Goal: Information Seeking & Learning: Learn about a topic

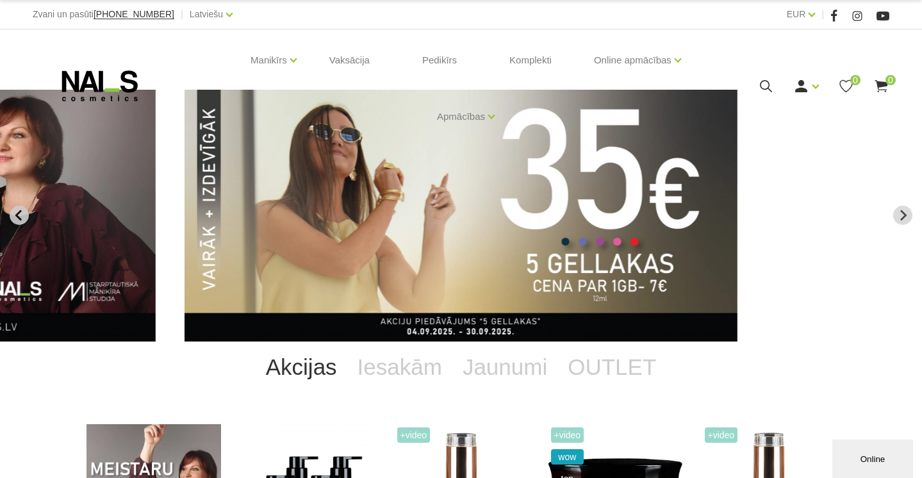
click at [21, 222] on button "Go to last slide" at bounding box center [19, 215] width 19 height 19
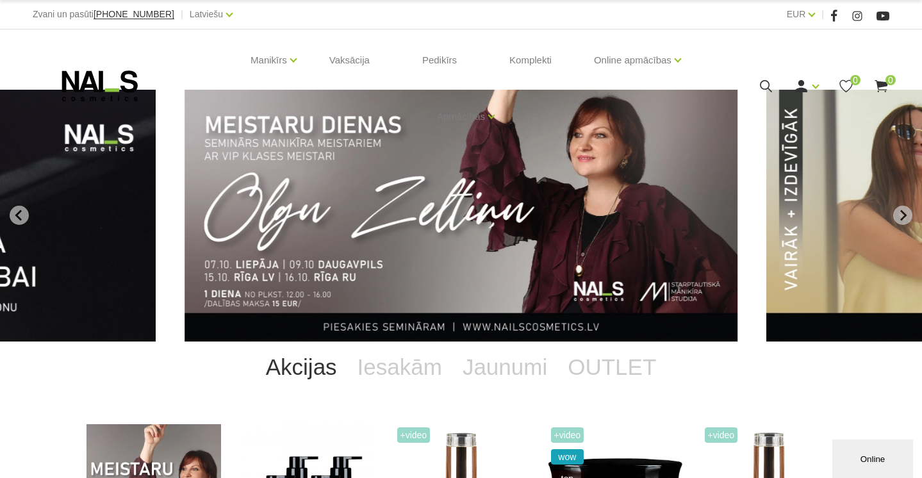
click at [306, 209] on img "1 of 13" at bounding box center [461, 216] width 553 height 252
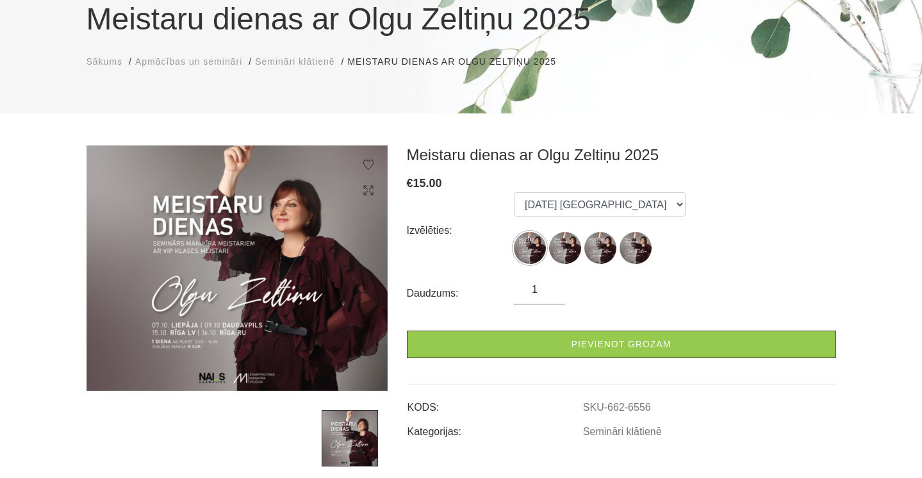
scroll to position [121, 0]
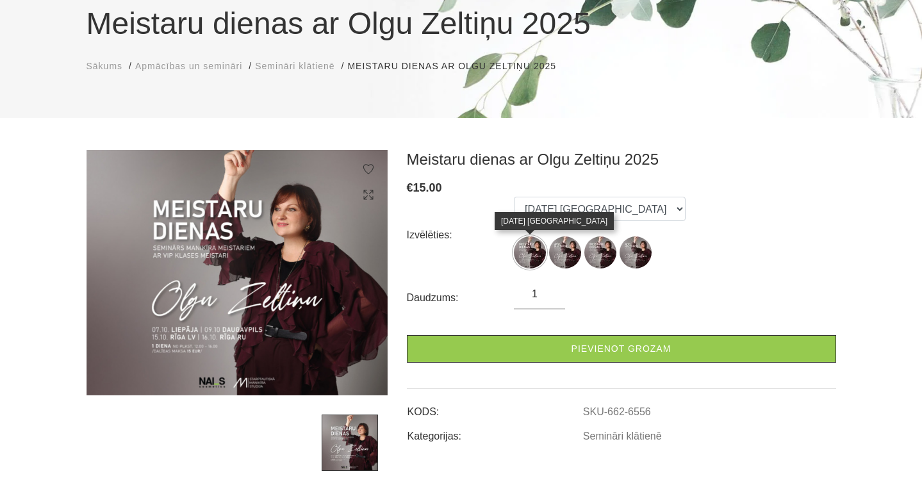
click at [524, 256] on img at bounding box center [530, 253] width 32 height 32
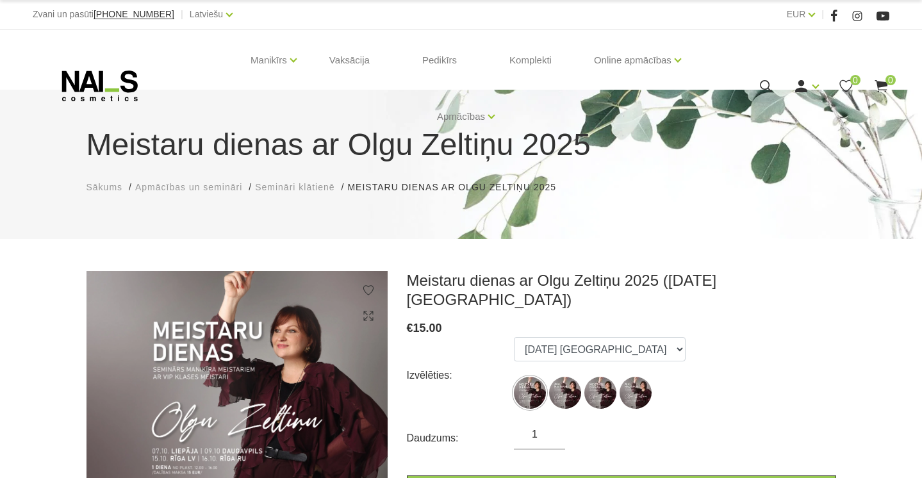
scroll to position [0, 0]
click at [118, 67] on div "Manikīrs Gēllakas Bāzes, topi un praimeri Gēlu sistēmas Dizaina sistēmas Dažādi…" at bounding box center [461, 85] width 857 height 113
click at [118, 79] on icon at bounding box center [100, 86] width 135 height 32
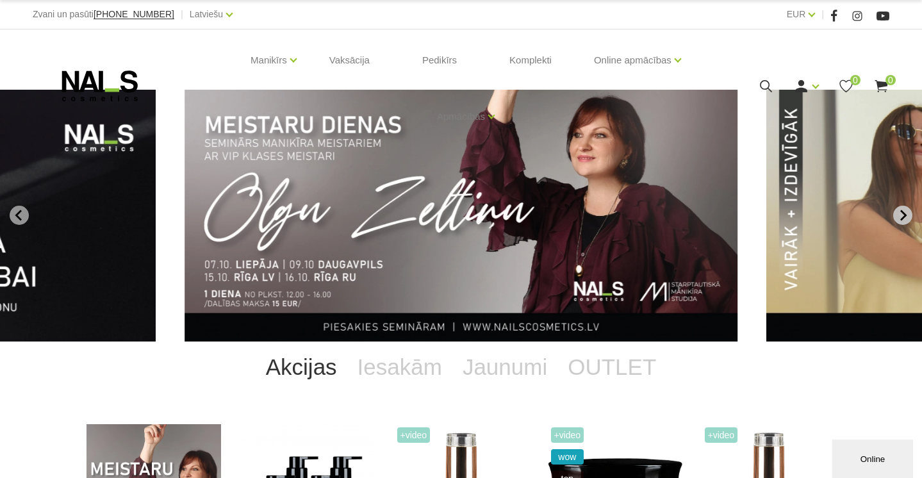
click at [899, 220] on icon "Next slide" at bounding box center [903, 216] width 12 height 12
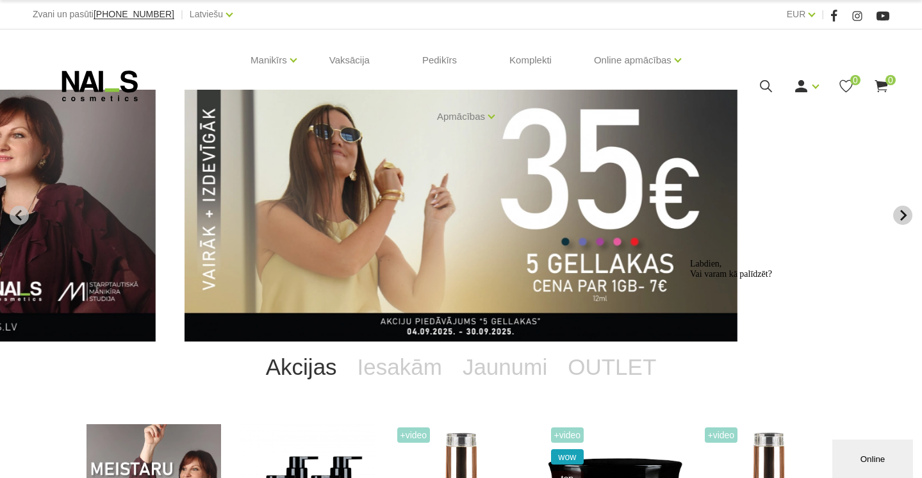
click at [899, 220] on icon "Next slide" at bounding box center [903, 216] width 12 height 12
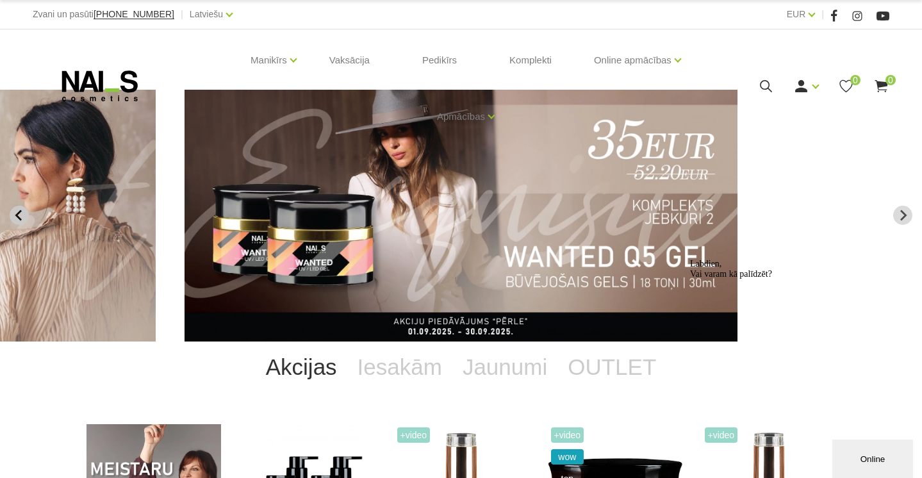
click at [17, 216] on icon "Previous slide" at bounding box center [18, 215] width 6 height 11
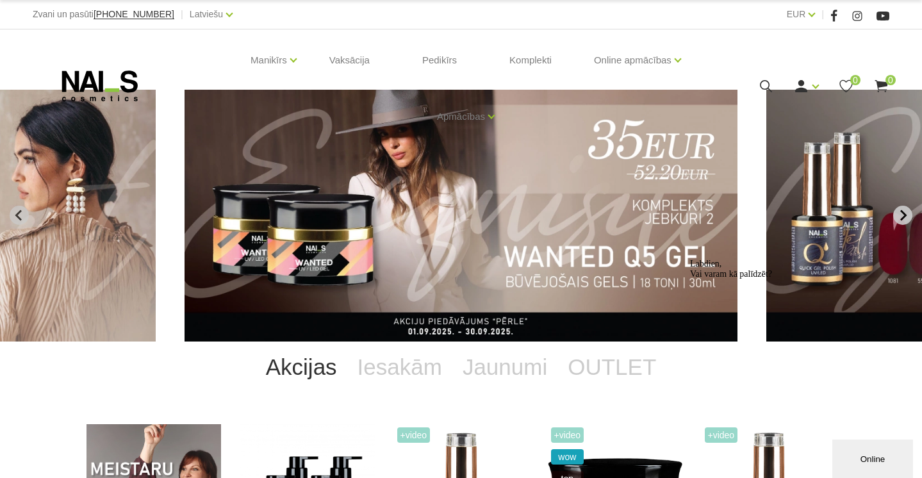
click at [901, 217] on icon "Next slide" at bounding box center [903, 216] width 12 height 12
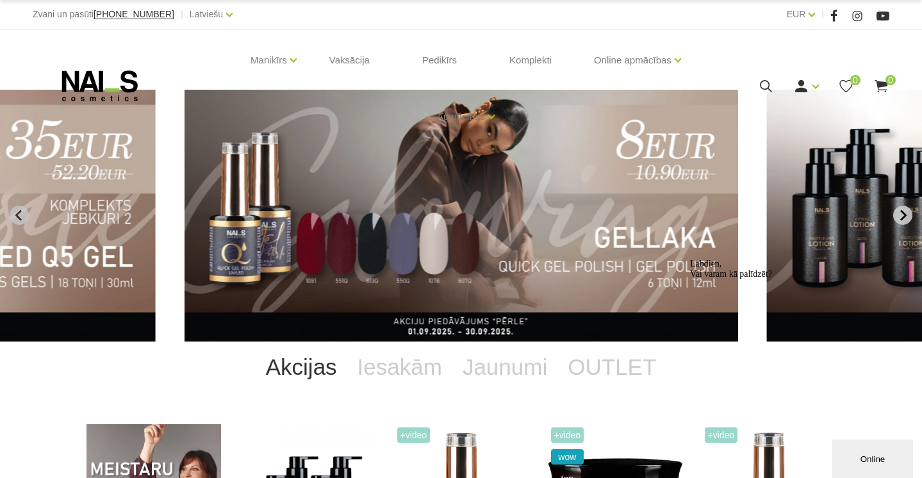
click at [901, 217] on icon "Next slide" at bounding box center [903, 216] width 12 height 12
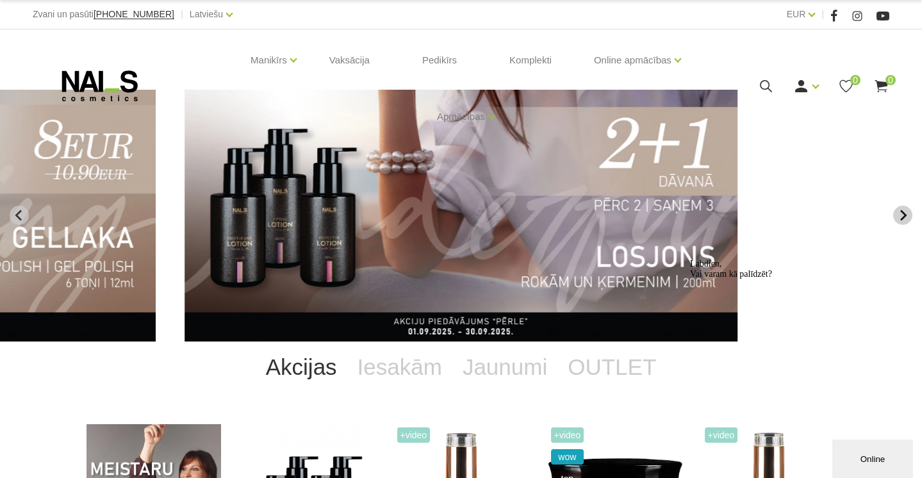
click at [901, 217] on icon "Next slide" at bounding box center [903, 216] width 12 height 12
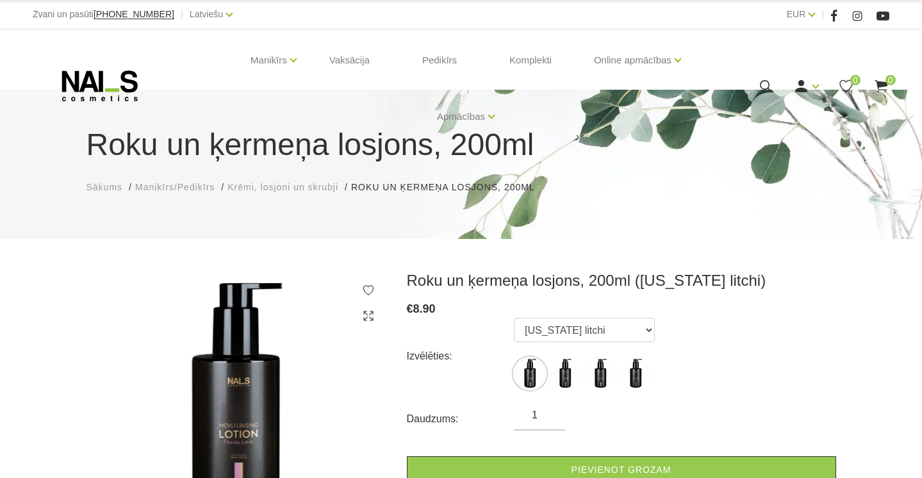
click at [762, 91] on icon at bounding box center [766, 86] width 16 height 16
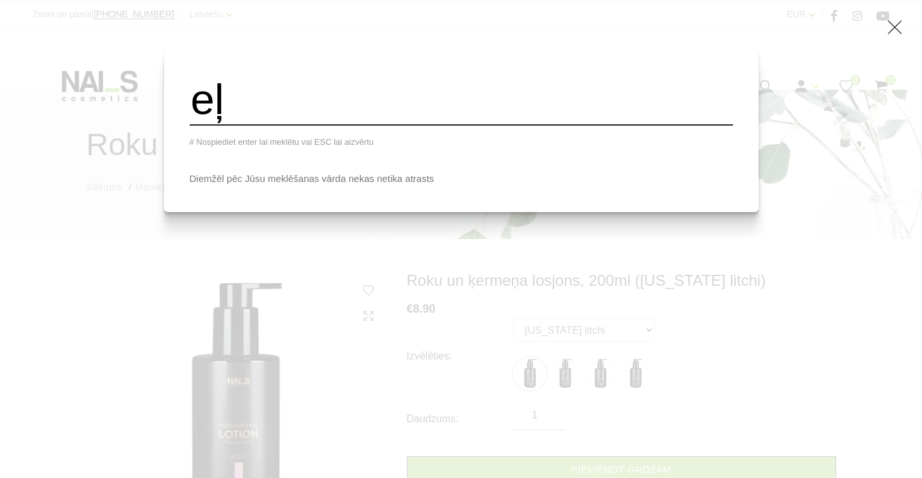
type input "e"
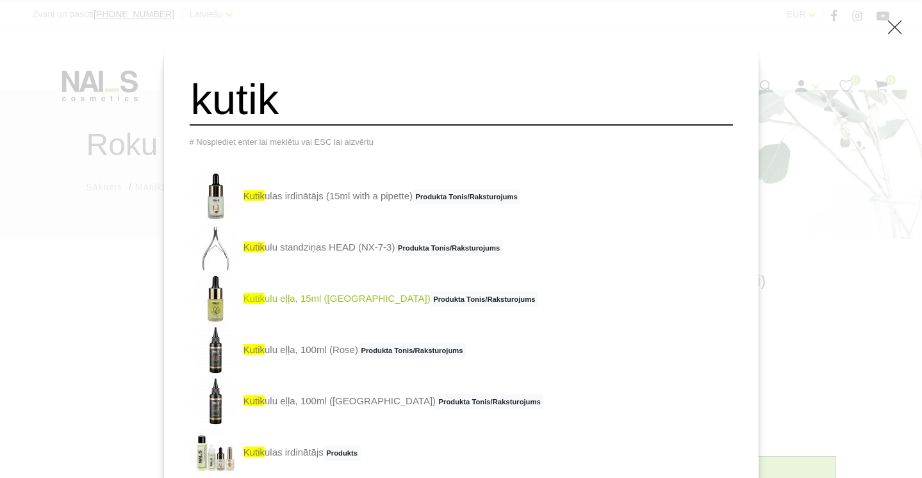
type input "kutik"
click at [221, 304] on img at bounding box center [215, 299] width 51 height 51
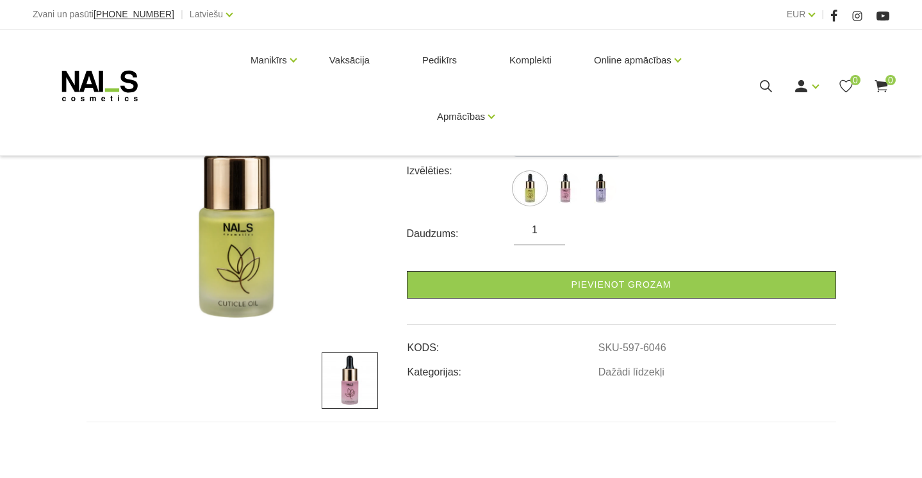
scroll to position [191, 0]
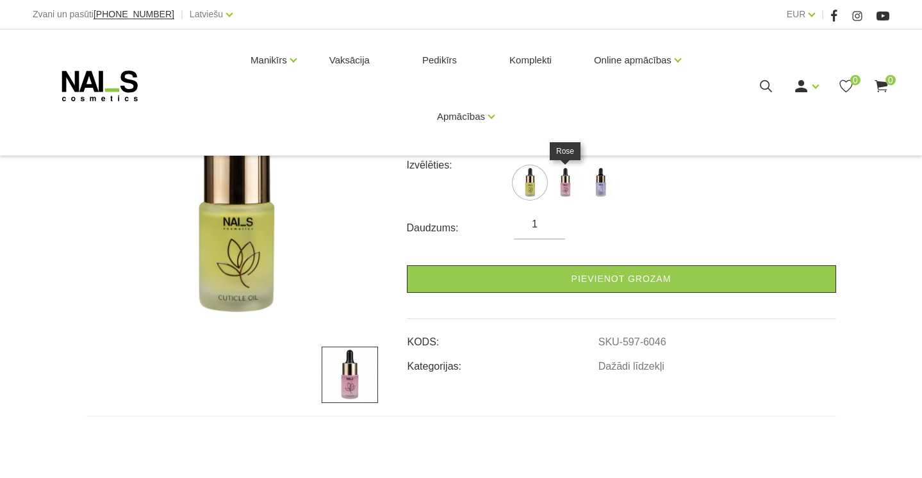
click at [568, 180] on img at bounding box center [565, 183] width 32 height 32
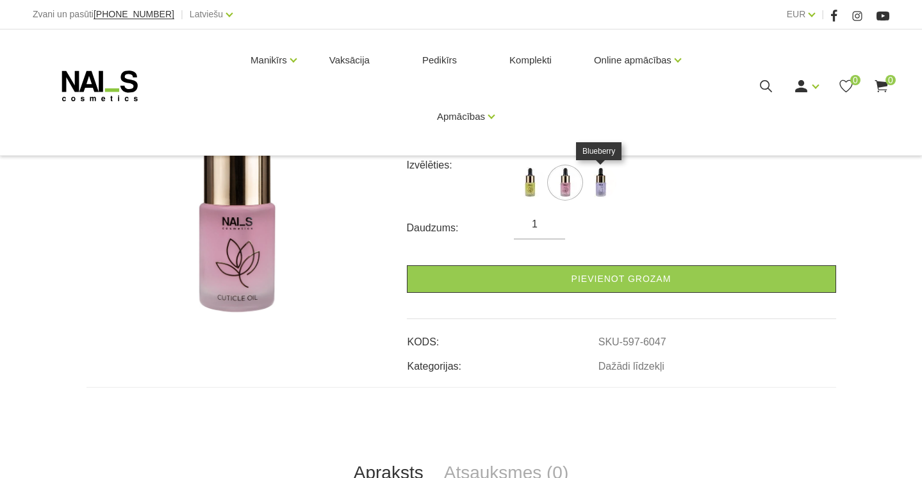
click at [606, 196] on img at bounding box center [601, 183] width 32 height 32
select select "6096"
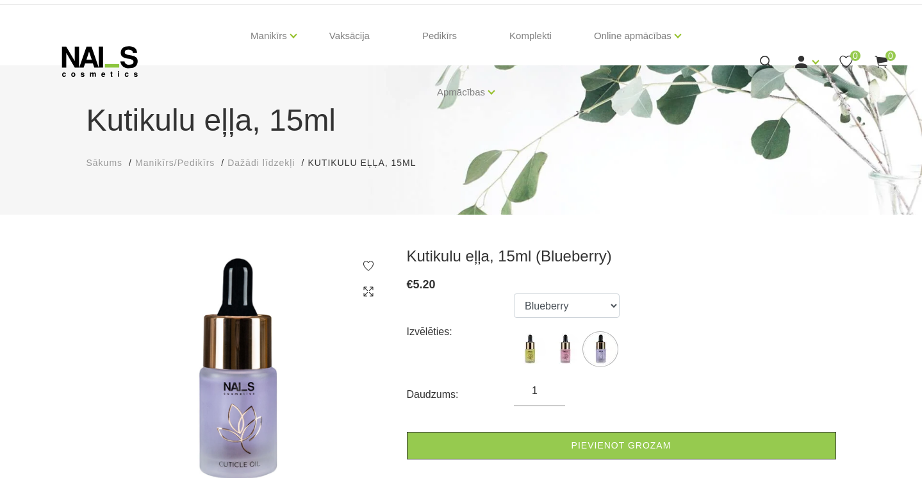
scroll to position [2, 0]
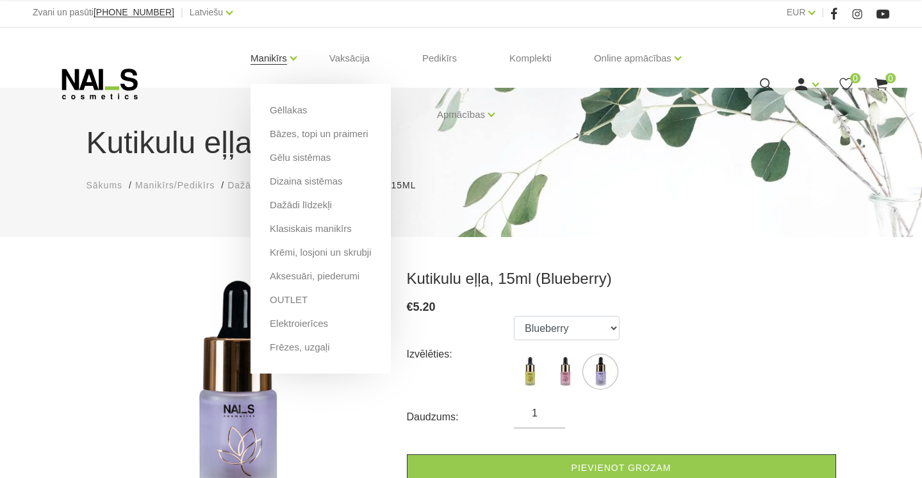
click at [274, 53] on link "Manikīrs" at bounding box center [269, 58] width 37 height 51
click at [282, 108] on link "Gēllakas" at bounding box center [288, 110] width 37 height 14
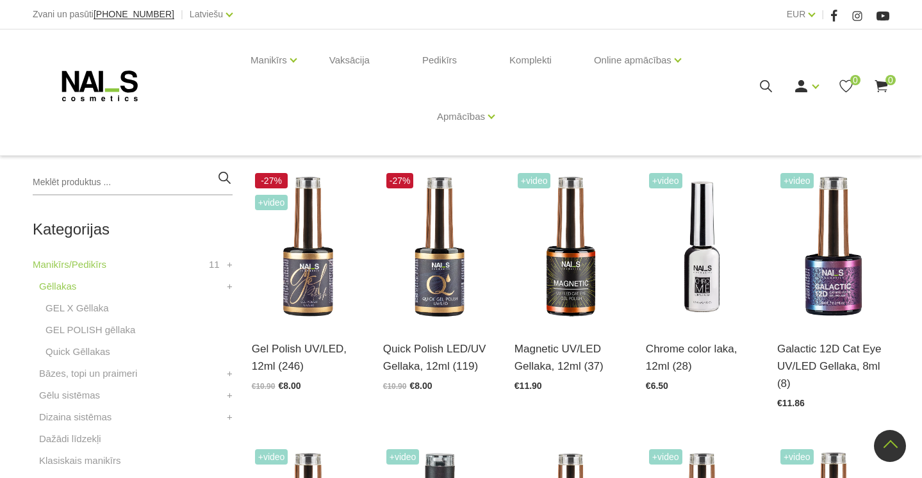
scroll to position [206, 0]
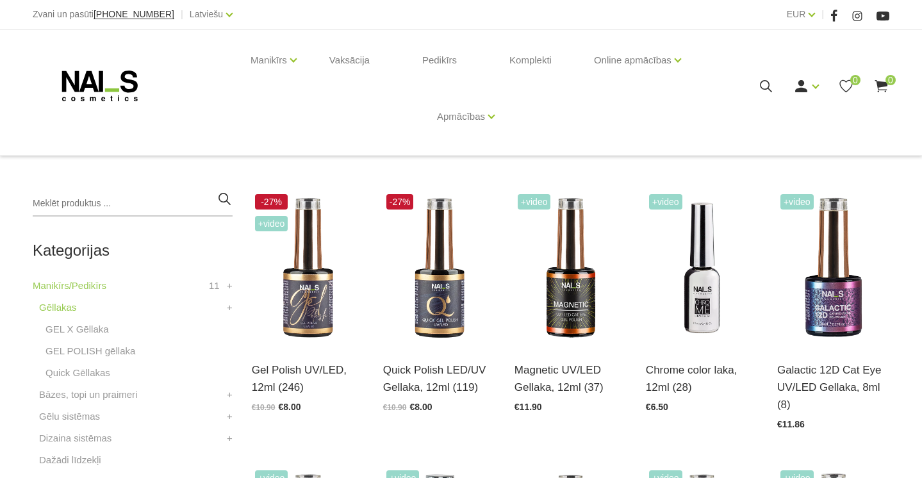
click at [131, 67] on div "Manikīrs Gēllakas Bāzes, topi un praimeri Gēlu sistēmas Dizaina sistēmas Dažādi…" at bounding box center [461, 85] width 857 height 113
click at [131, 80] on use at bounding box center [100, 86] width 76 height 31
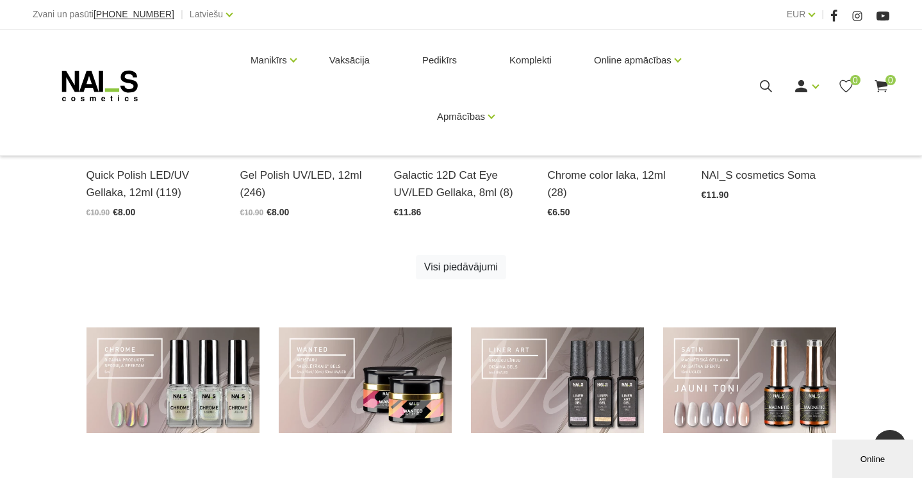
scroll to position [749, 0]
click at [244, 378] on link at bounding box center [173, 380] width 173 height 106
click at [185, 397] on link at bounding box center [173, 380] width 173 height 106
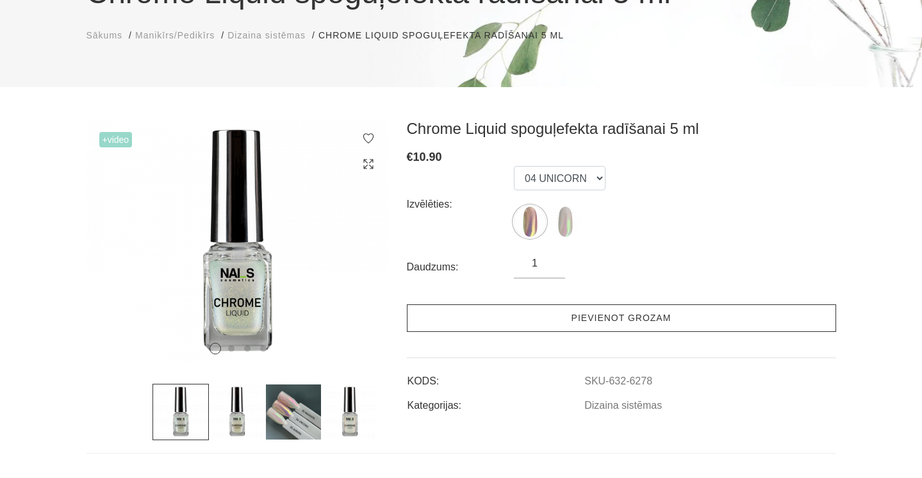
scroll to position [154, 0]
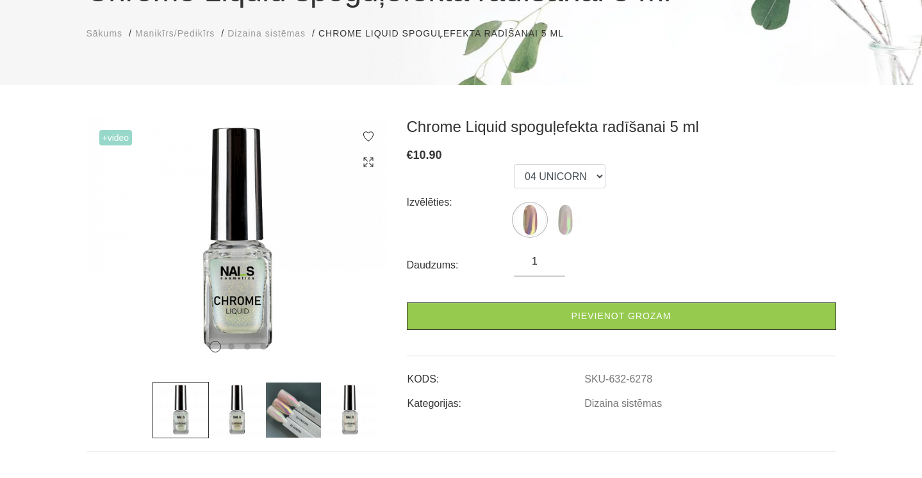
click at [287, 422] on img at bounding box center [293, 410] width 56 height 56
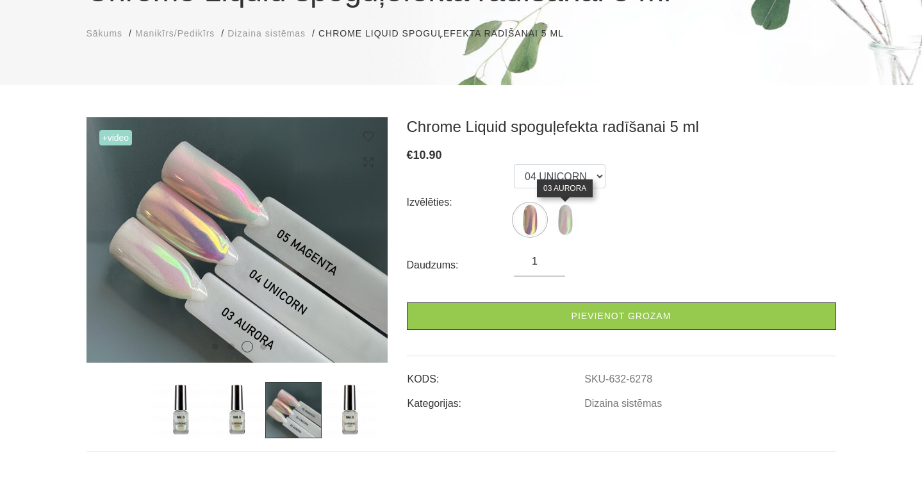
click at [565, 210] on img at bounding box center [565, 220] width 32 height 32
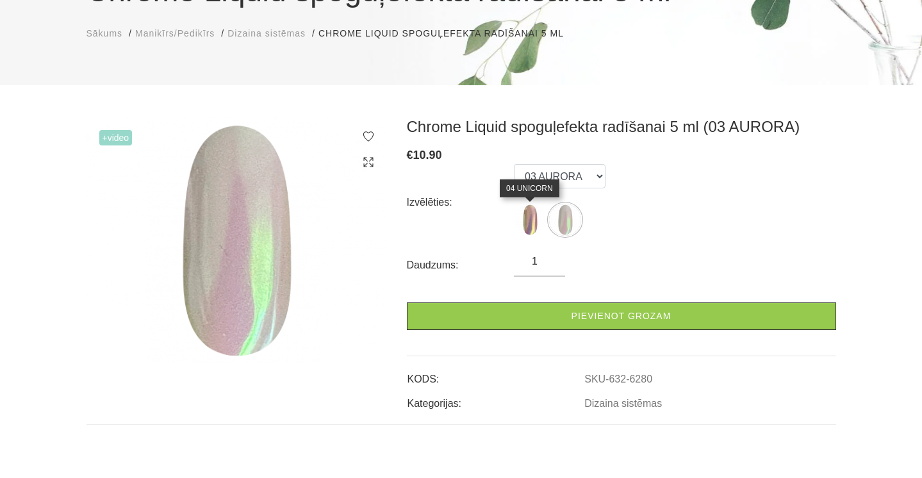
click at [529, 220] on img at bounding box center [530, 220] width 32 height 32
select select "6278"
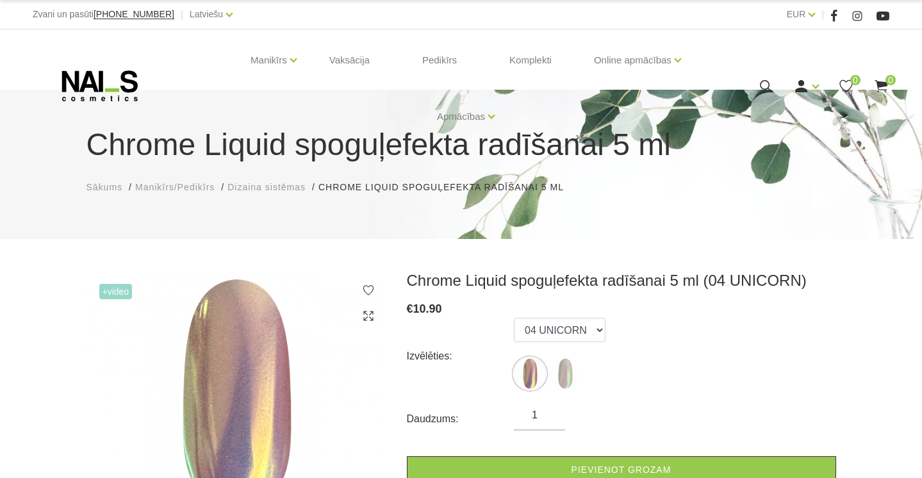
scroll to position [0, 0]
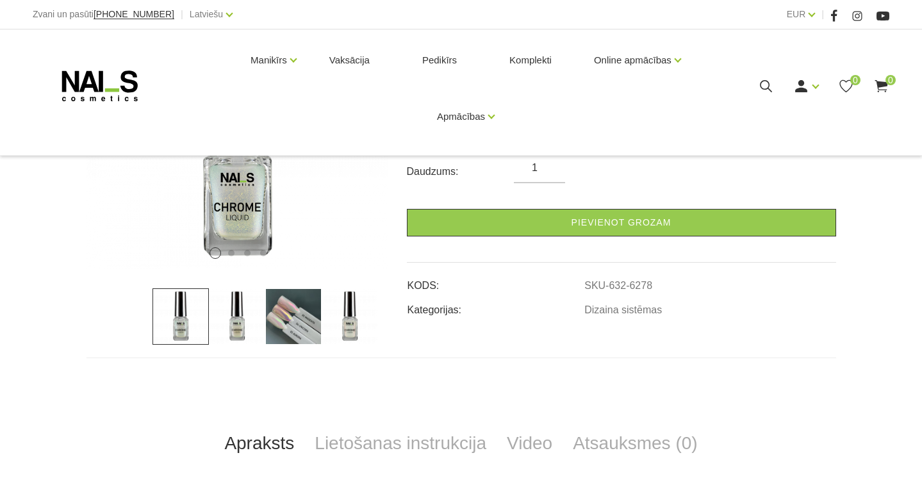
scroll to position [264, 0]
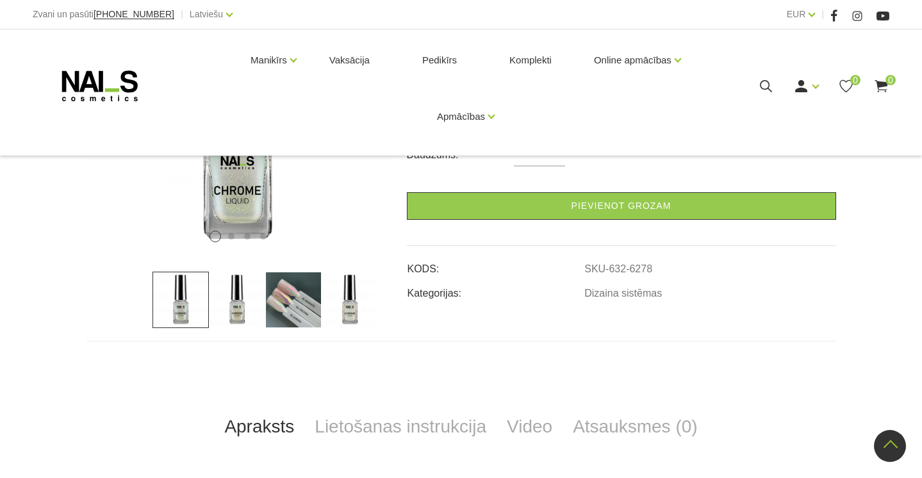
click at [288, 307] on img at bounding box center [293, 300] width 56 height 56
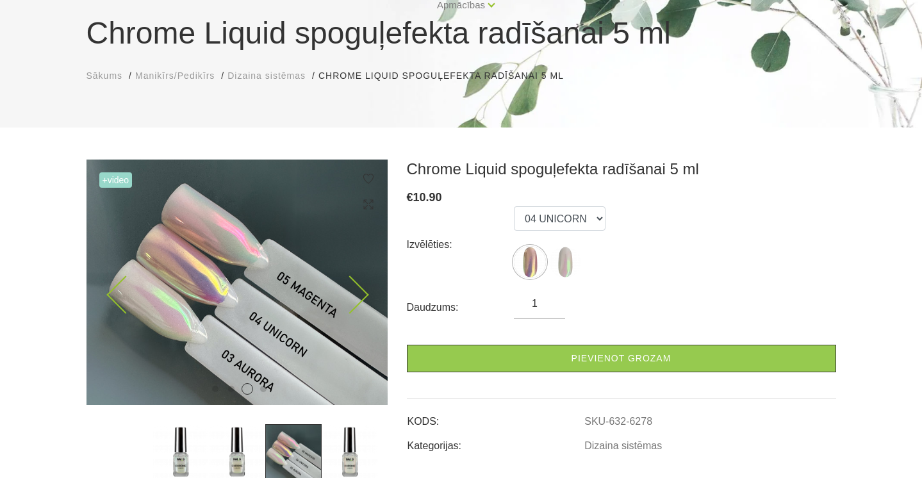
scroll to position [112, 0]
click at [123, 179] on span "+Video" at bounding box center [115, 179] width 33 height 15
click at [365, 287] on img at bounding box center [237, 283] width 301 height 246
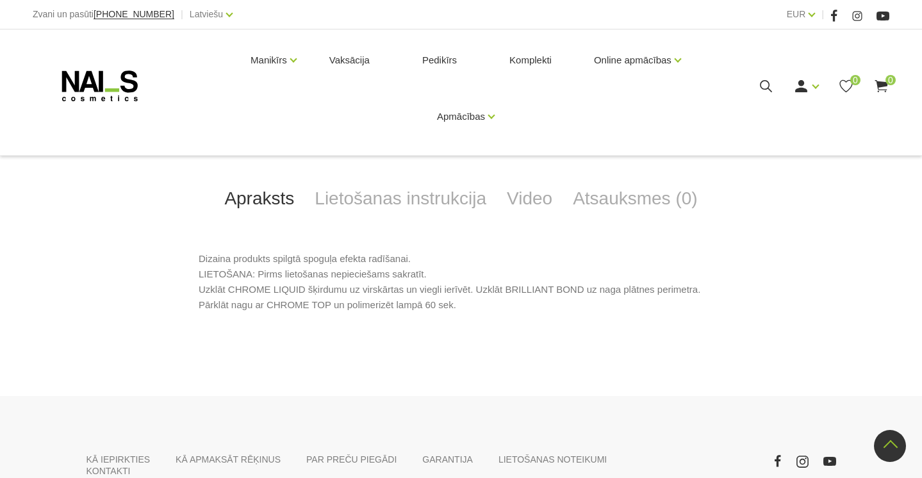
scroll to position [463, 0]
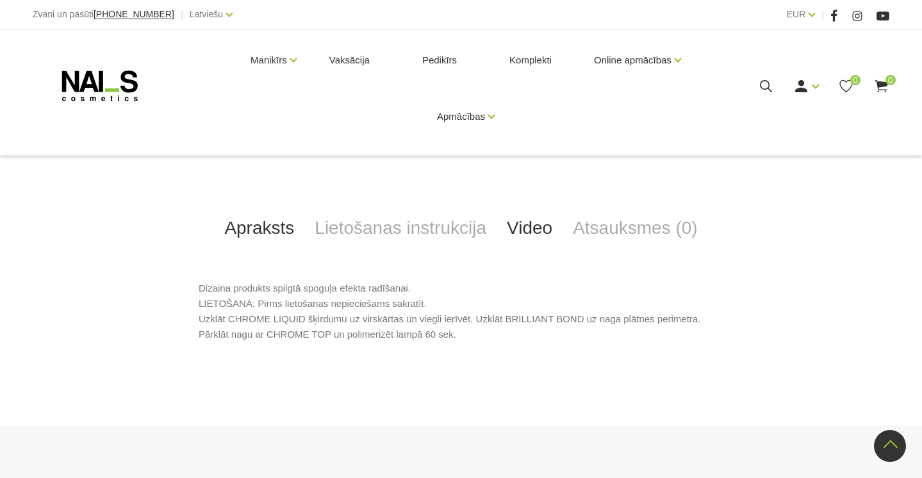
click at [530, 228] on link "Video" at bounding box center [530, 228] width 66 height 42
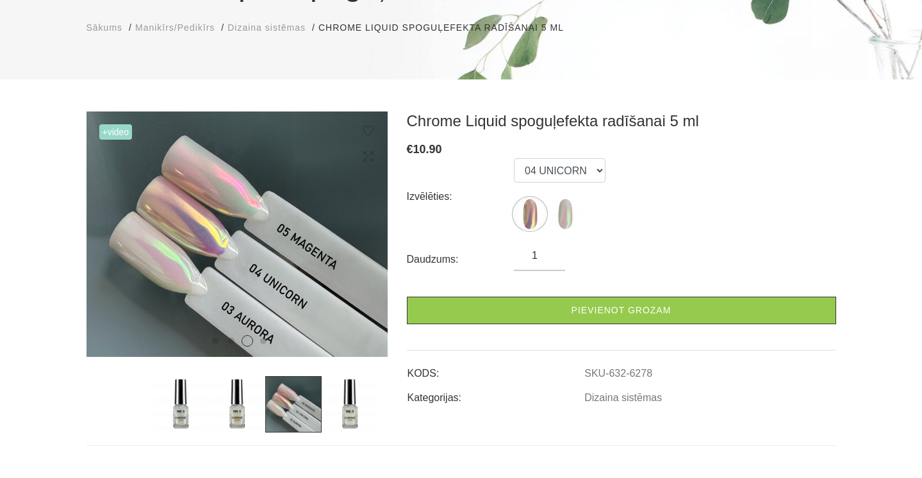
scroll to position [169, 0]
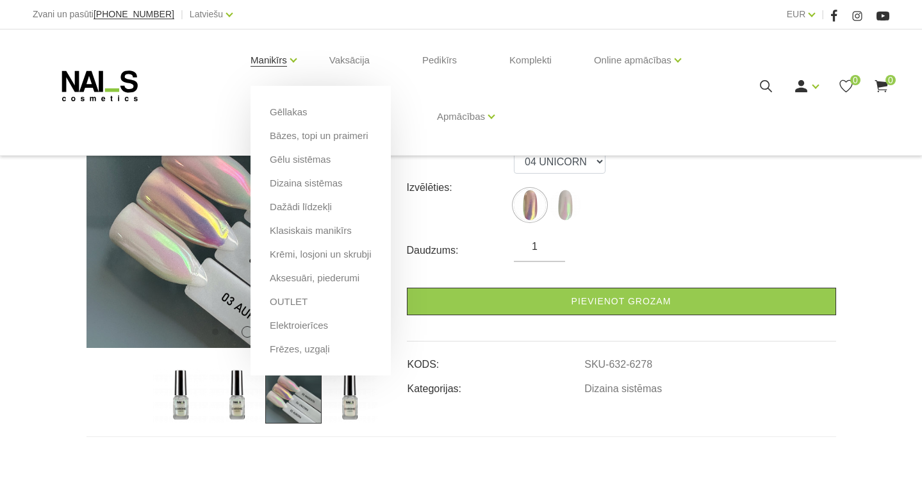
click at [279, 51] on link "Manikīrs" at bounding box center [269, 60] width 37 height 51
click at [310, 230] on link "Klasiskais manikīrs" at bounding box center [311, 231] width 82 height 14
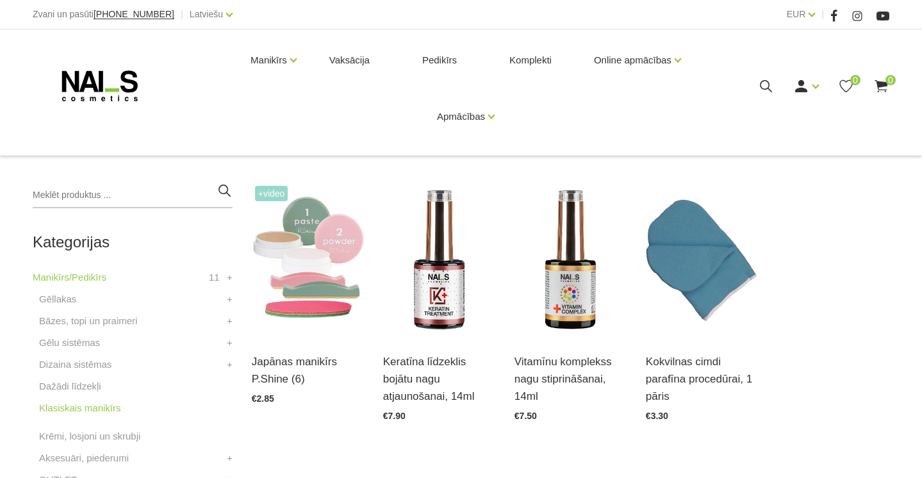
scroll to position [217, 0]
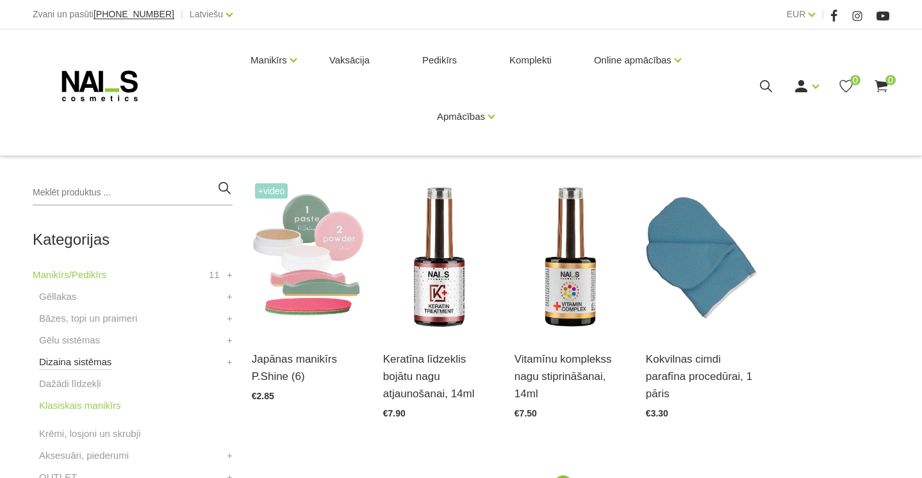
click at [110, 364] on link "Dizaina sistēmas" at bounding box center [75, 361] width 72 height 15
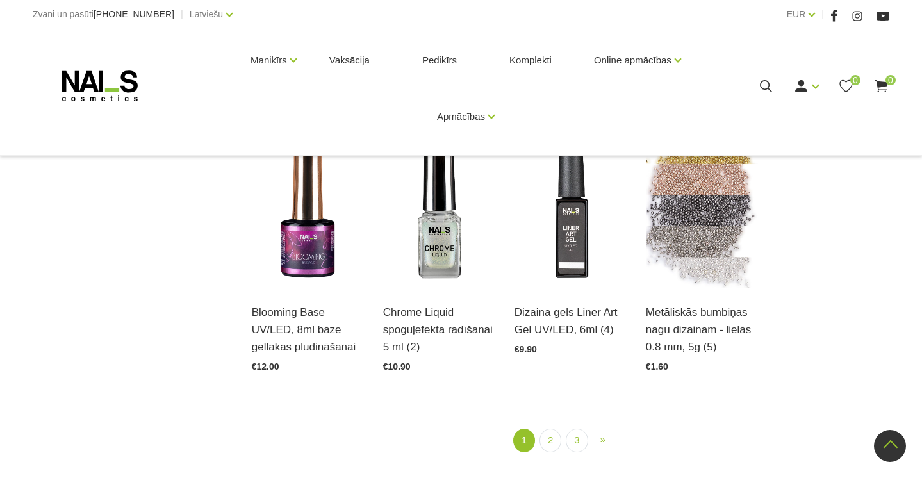
scroll to position [1472, 0]
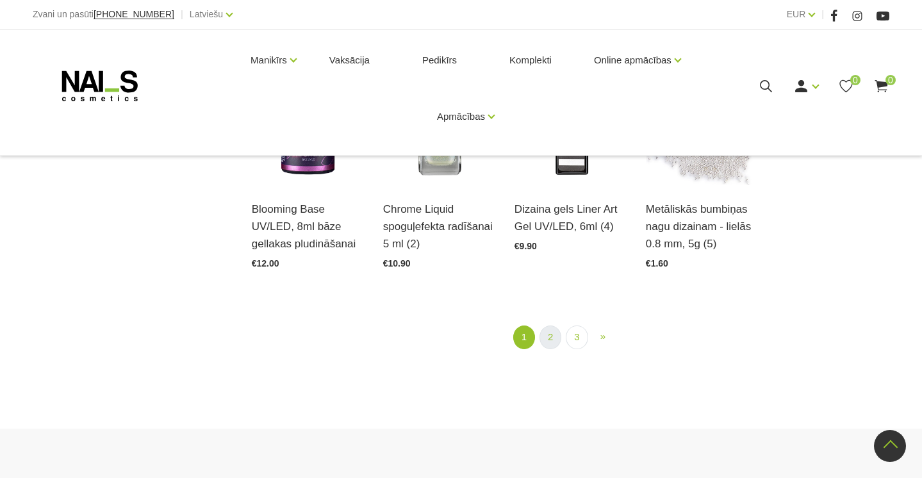
click at [550, 342] on link "2" at bounding box center [551, 338] width 22 height 24
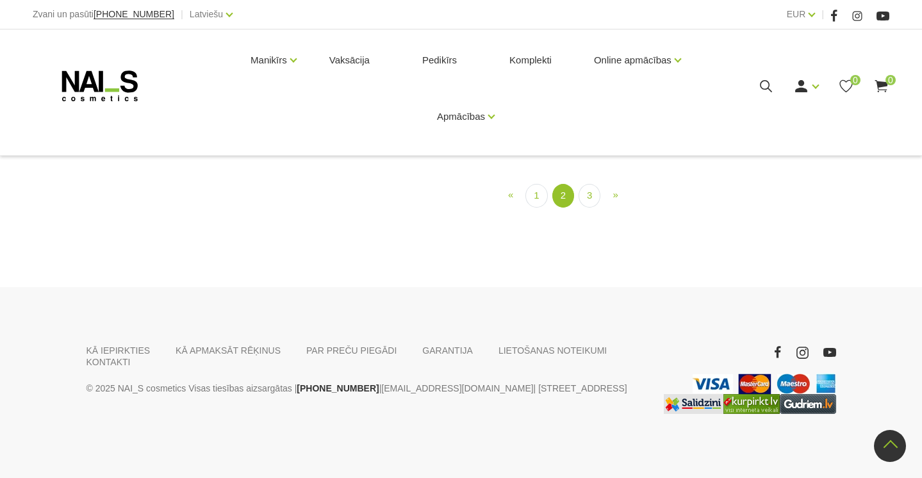
scroll to position [1382, 0]
click at [592, 208] on link "3" at bounding box center [590, 196] width 22 height 24
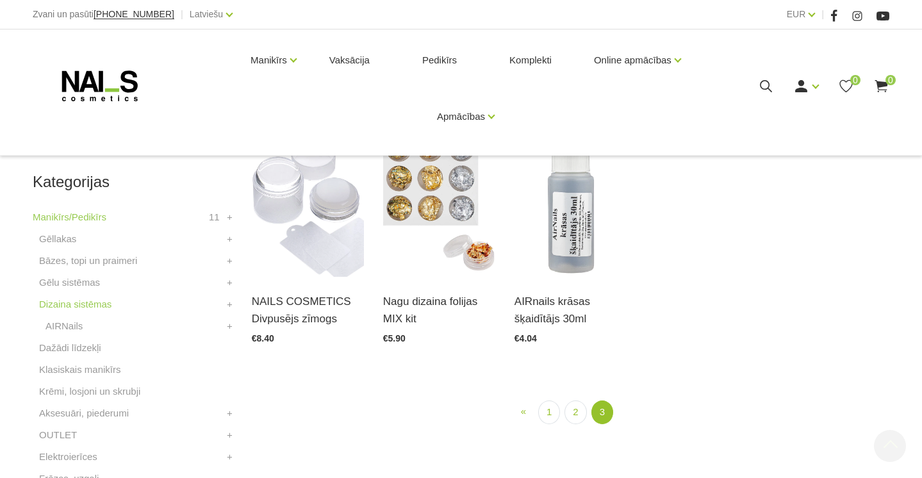
scroll to position [322, 0]
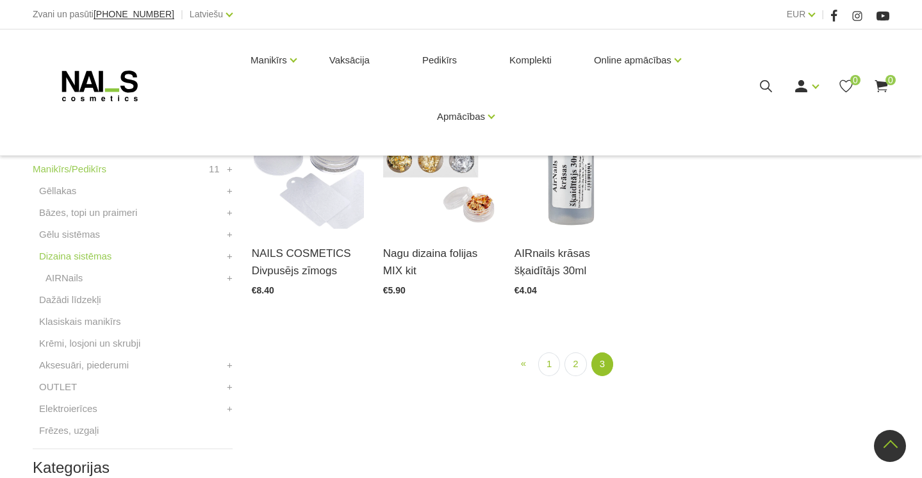
click at [91, 387] on li "OUTLET Lietošanai mājās +" at bounding box center [133, 390] width 200 height 22
click at [64, 387] on link "OUTLET" at bounding box center [58, 386] width 38 height 15
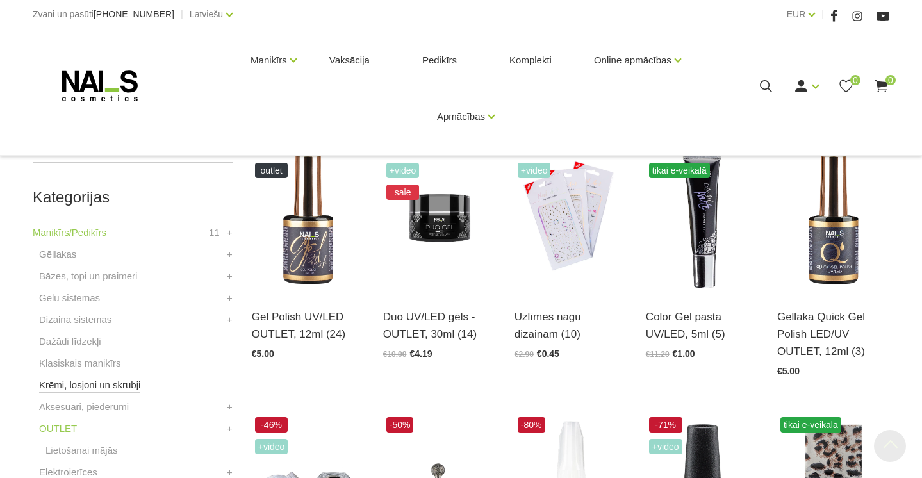
scroll to position [260, 0]
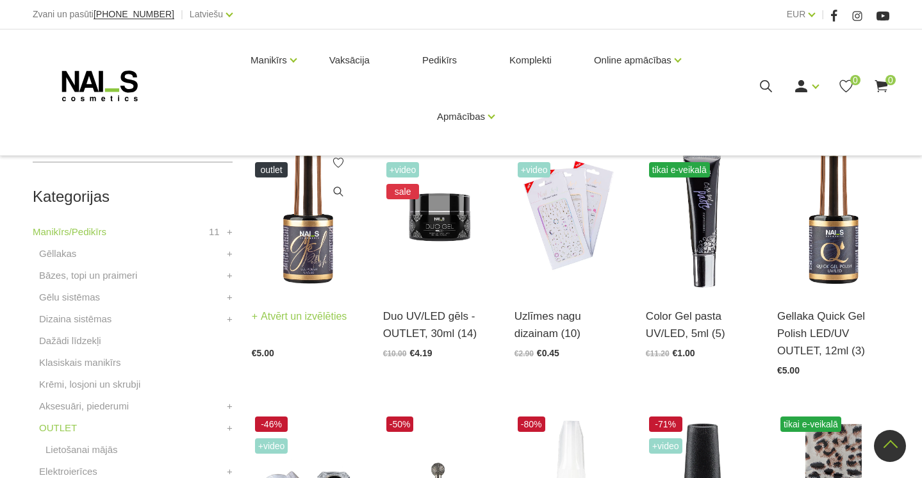
click at [287, 228] on img at bounding box center [308, 214] width 112 height 154
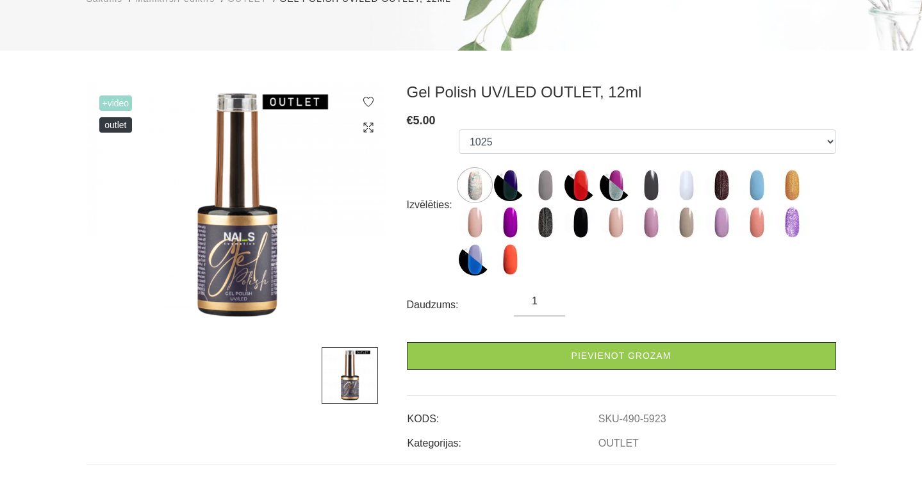
scroll to position [205, 0]
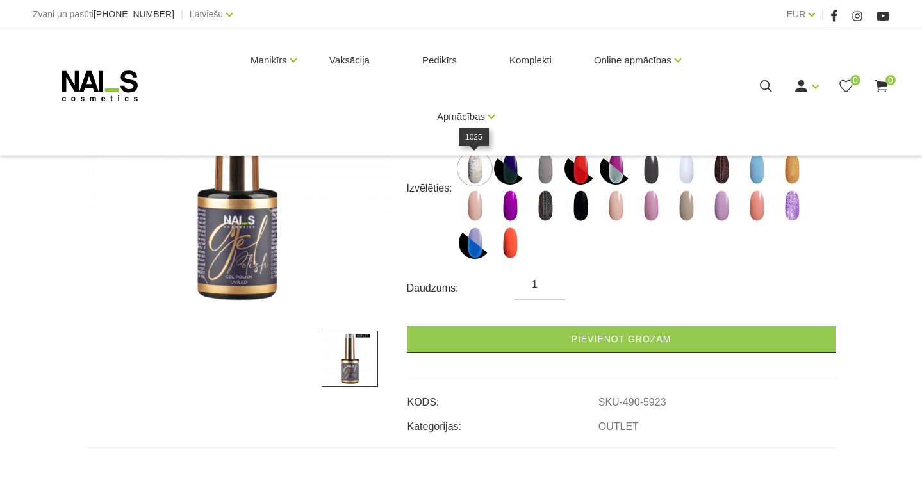
click at [475, 169] on img at bounding box center [475, 169] width 32 height 32
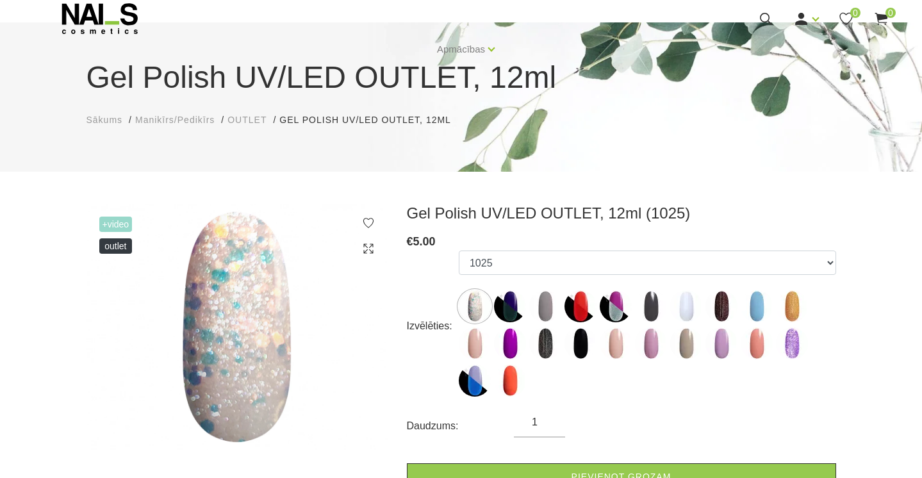
scroll to position [66, 0]
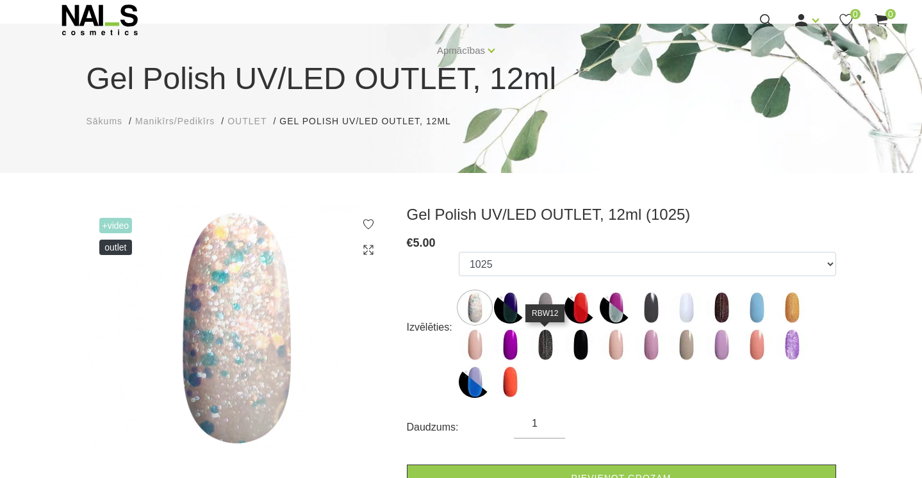
click at [542, 348] on img at bounding box center [546, 345] width 32 height 32
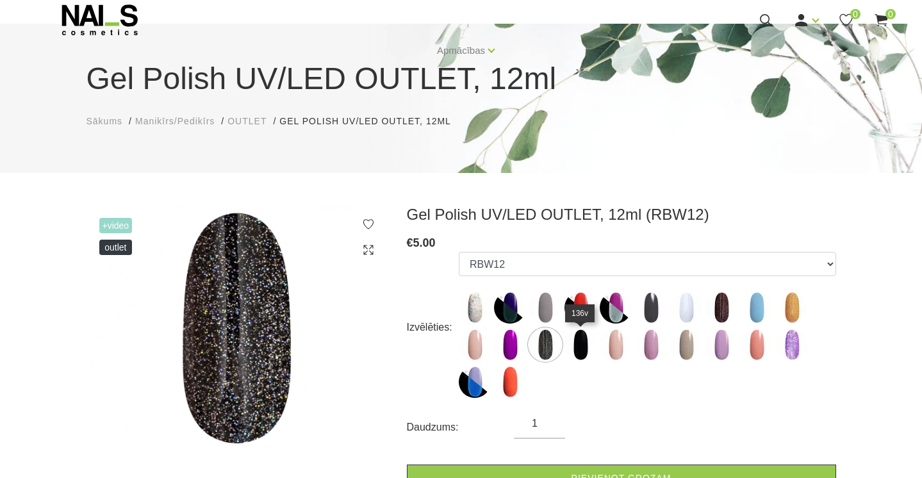
click at [570, 346] on img at bounding box center [581, 345] width 32 height 32
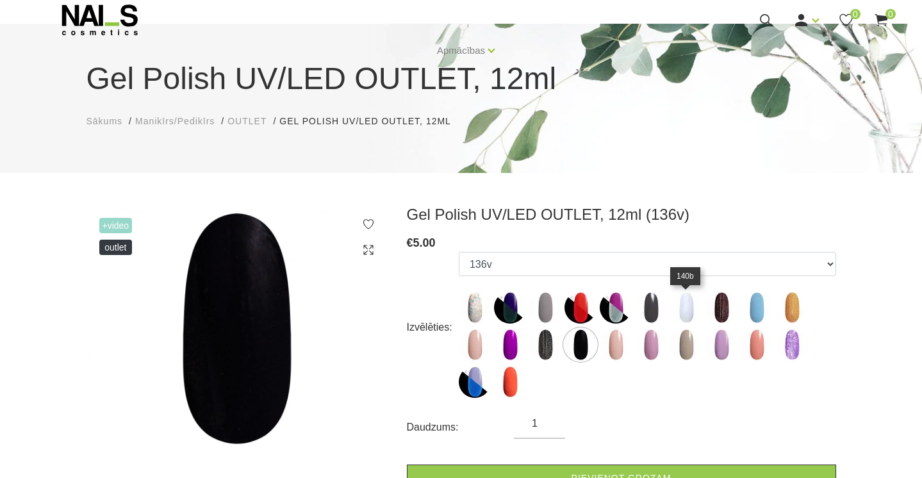
click at [687, 323] on img at bounding box center [687, 308] width 32 height 32
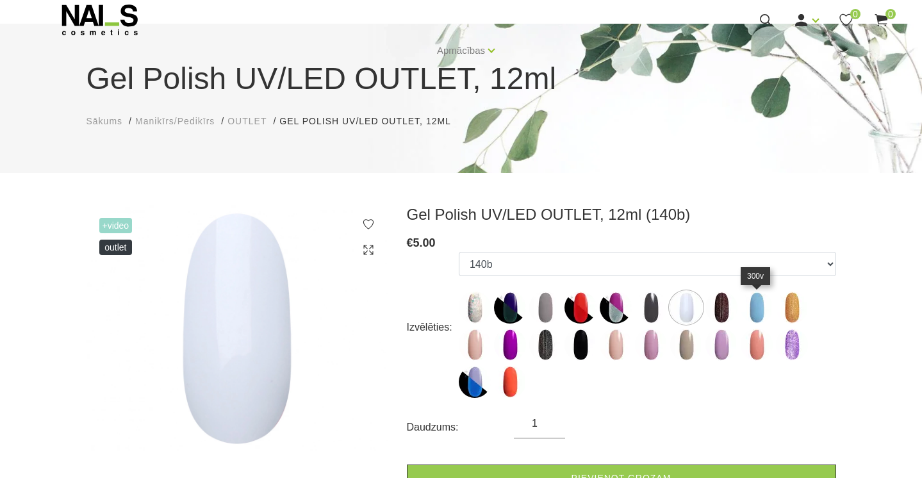
click at [761, 308] on img at bounding box center [757, 308] width 32 height 32
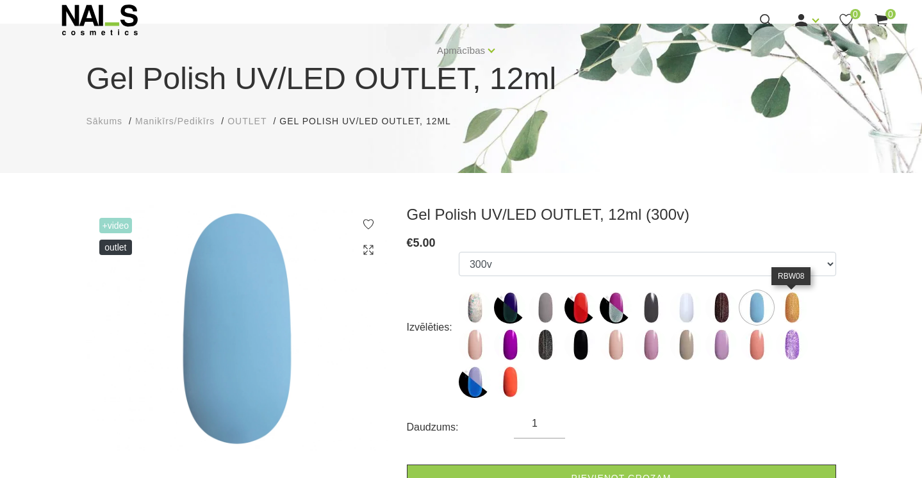
click at [793, 311] on img at bounding box center [792, 308] width 32 height 32
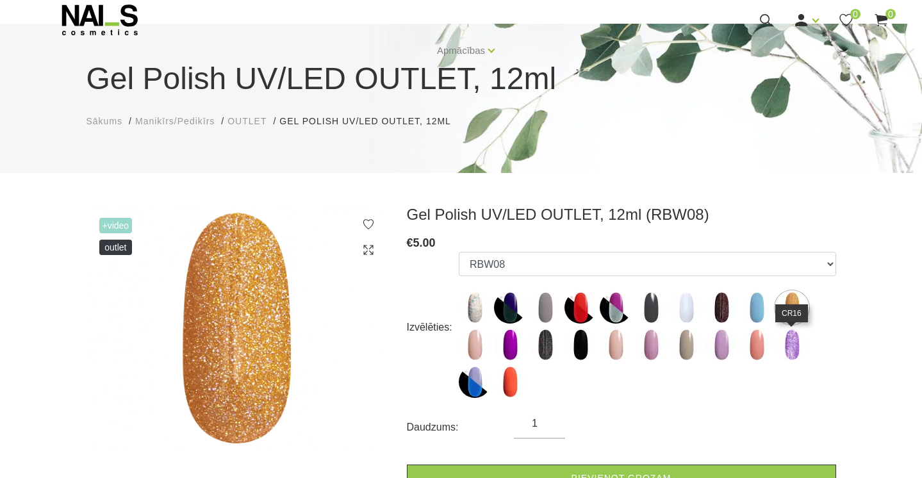
click at [798, 349] on img at bounding box center [792, 345] width 32 height 32
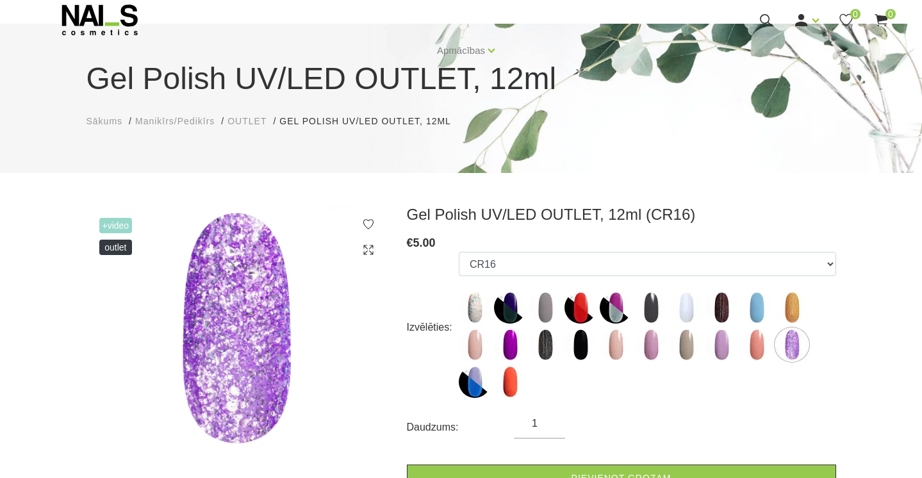
click at [759, 317] on img at bounding box center [757, 308] width 32 height 32
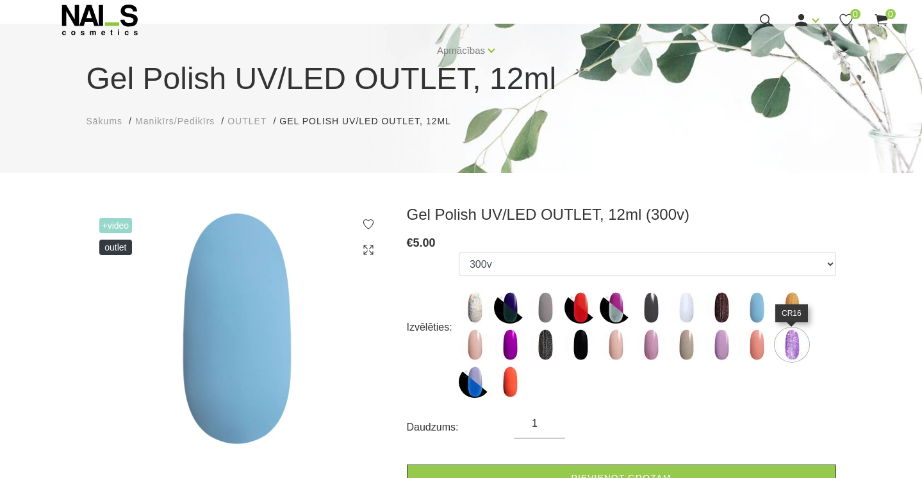
click at [801, 352] on img at bounding box center [792, 345] width 32 height 32
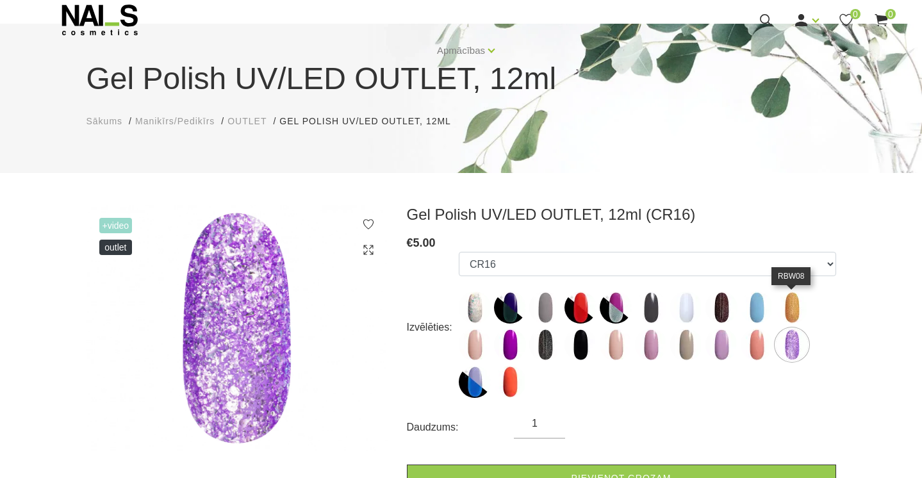
click at [790, 313] on img at bounding box center [792, 308] width 32 height 32
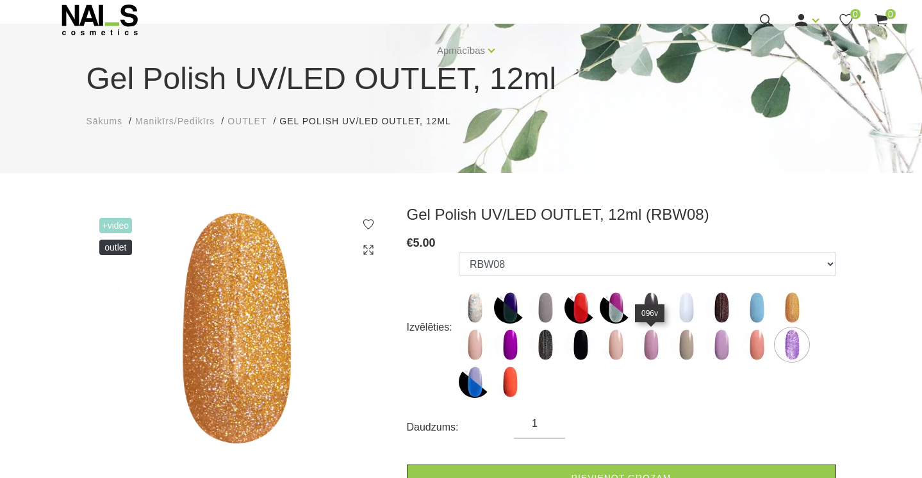
click at [646, 355] on img at bounding box center [651, 345] width 32 height 32
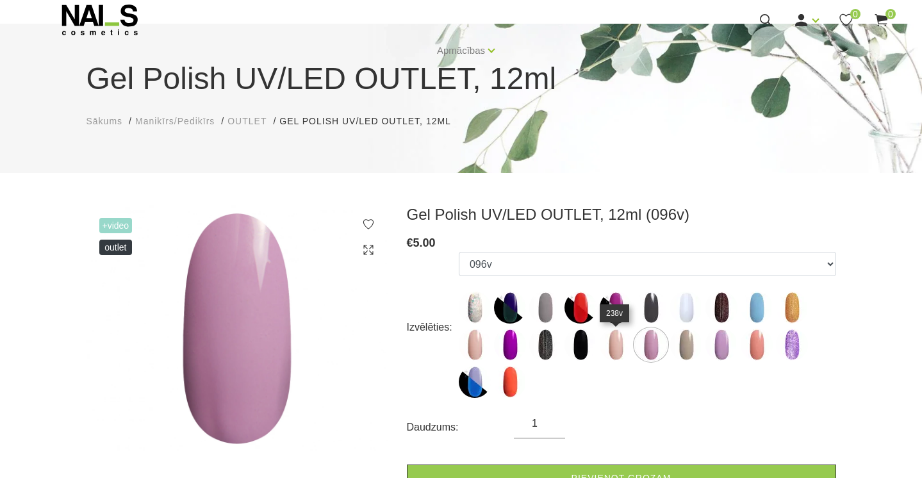
click at [615, 347] on img at bounding box center [616, 345] width 32 height 32
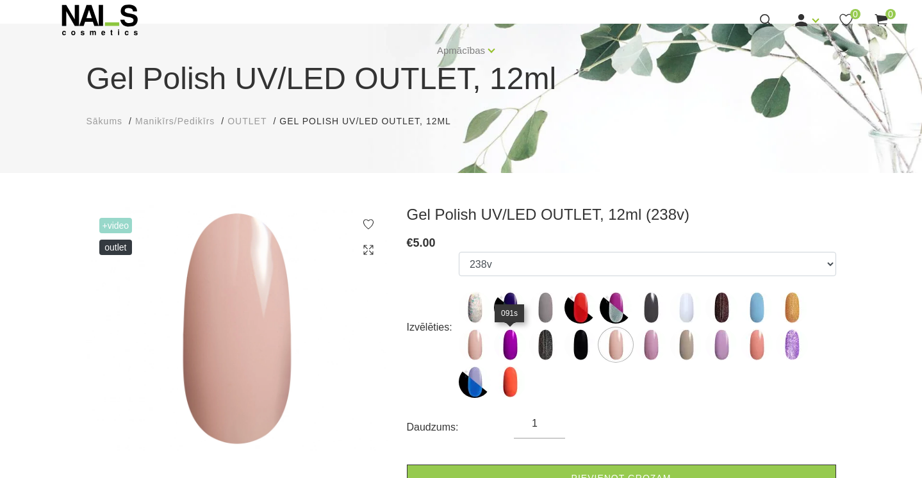
click at [527, 352] on ul "1025 NGL07 247v NGL11 NGL04 177v 140b RBW17 300v RBW08 213v 091s RBW12 136v 238…" at bounding box center [648, 327] width 378 height 151
click at [518, 353] on img at bounding box center [510, 345] width 32 height 32
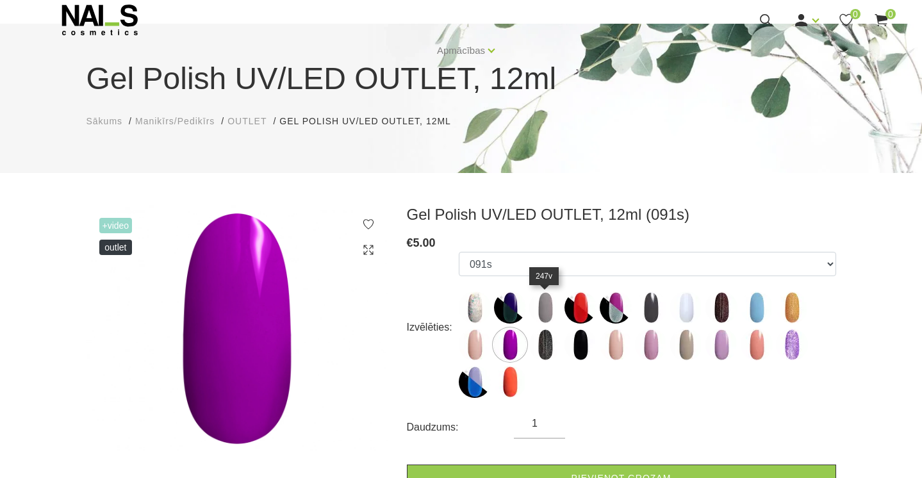
click at [545, 311] on img at bounding box center [546, 308] width 32 height 32
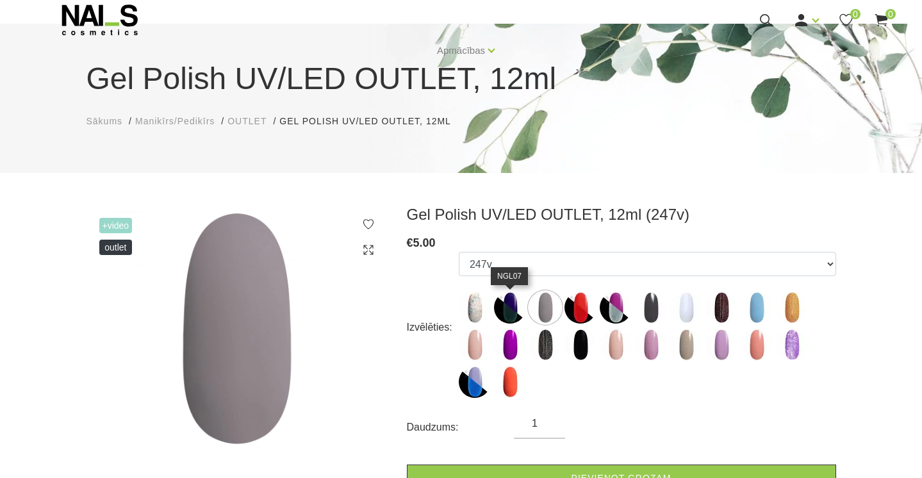
click at [511, 308] on img at bounding box center [510, 308] width 32 height 32
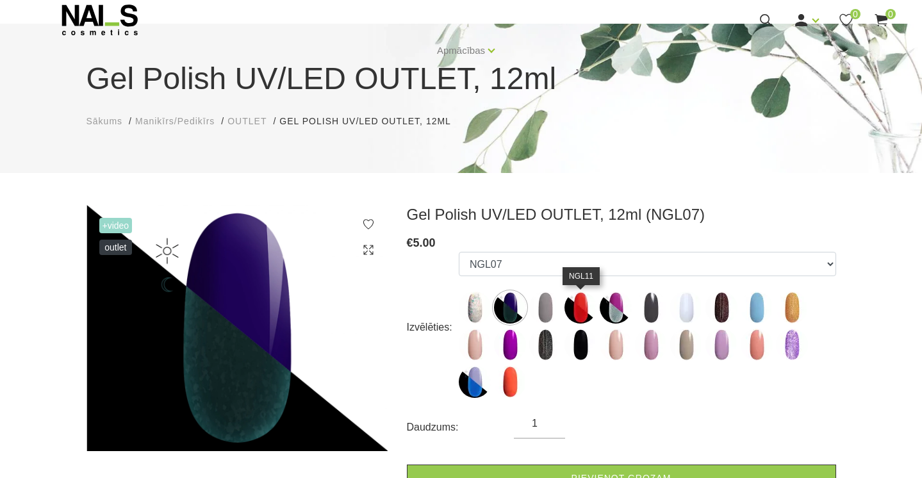
click at [568, 309] on img at bounding box center [581, 308] width 32 height 32
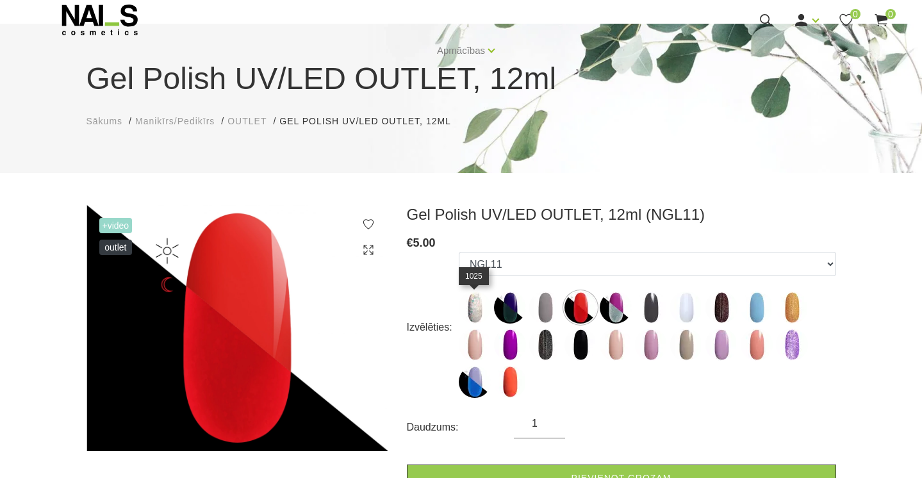
click at [467, 315] on img at bounding box center [475, 308] width 32 height 32
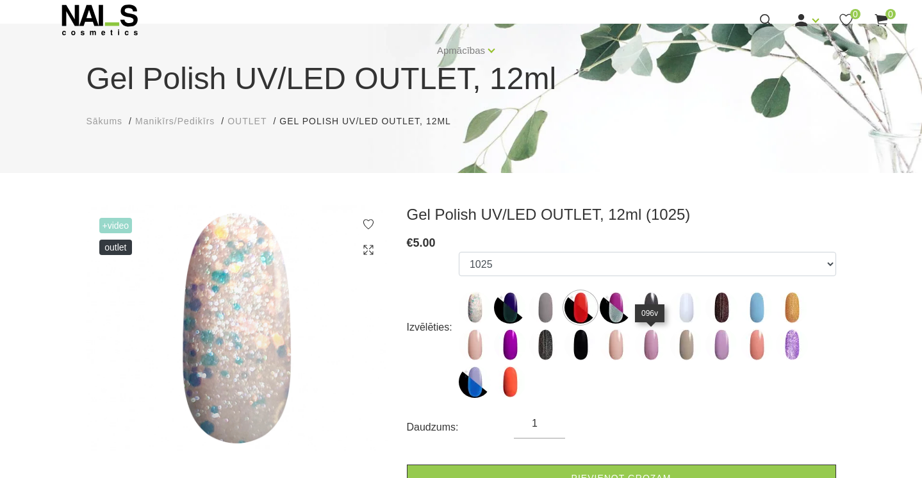
click at [655, 340] on img at bounding box center [651, 345] width 32 height 32
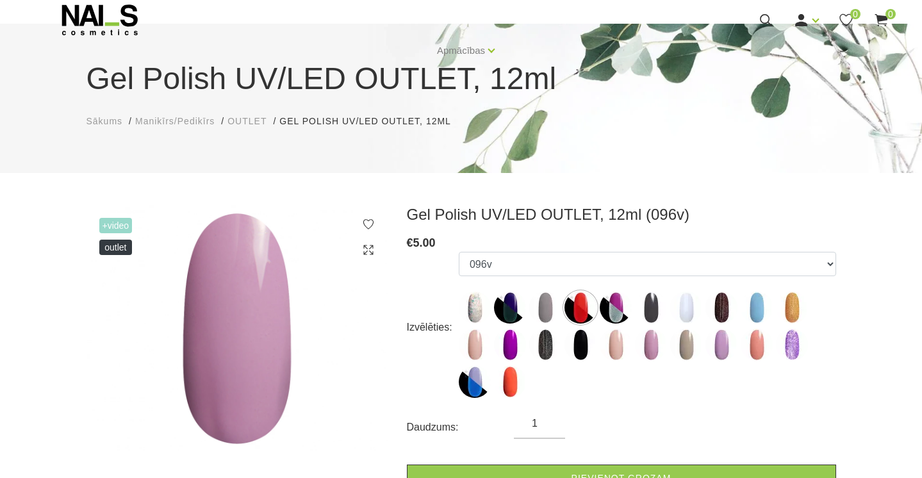
click at [681, 351] on img at bounding box center [687, 345] width 32 height 32
select select "6479"
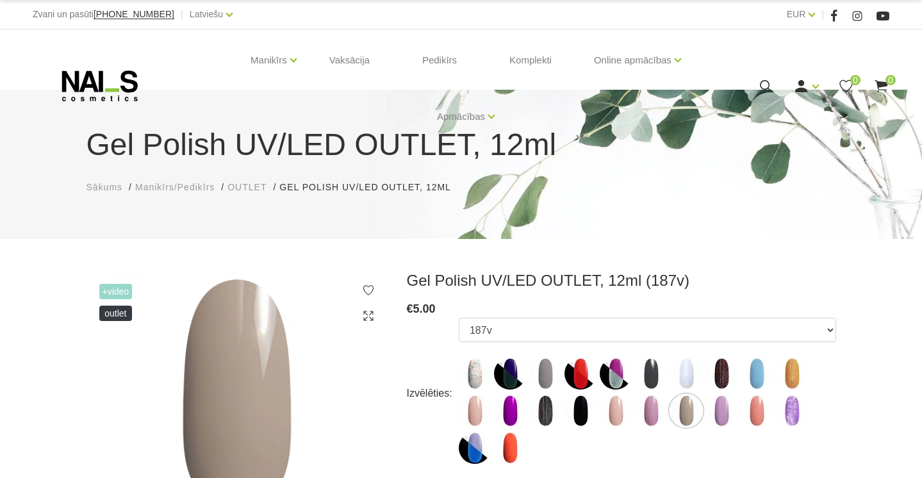
scroll to position [0, 0]
click at [100, 68] on div "Manikīrs Gēllakas Bāzes, topi un praimeri Gēlu sistēmas Dizaina sistēmas Dažādi…" at bounding box center [461, 85] width 857 height 113
click at [98, 81] on icon at bounding box center [100, 86] width 135 height 32
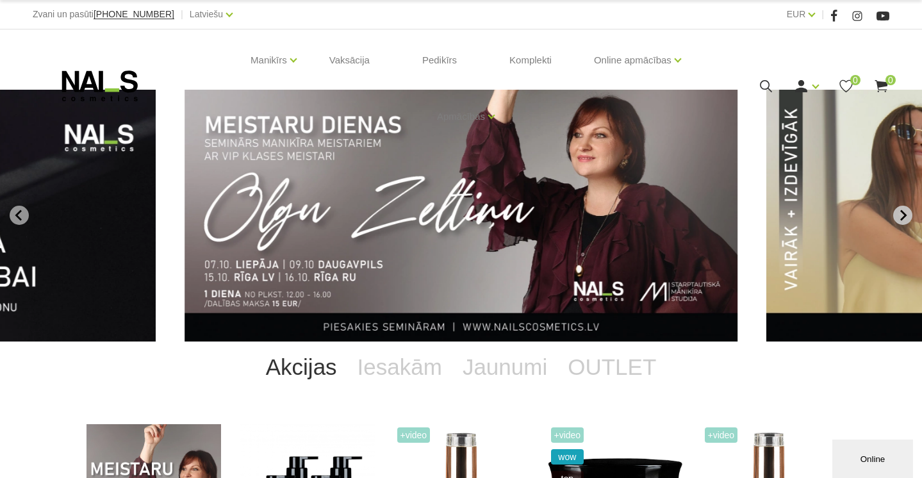
click at [901, 218] on icon "Next slide" at bounding box center [903, 216] width 12 height 12
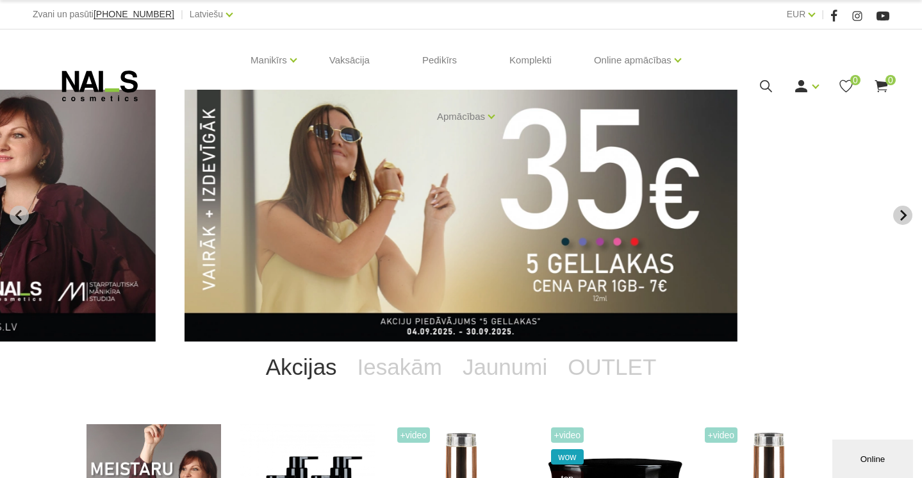
click at [901, 218] on icon "Next slide" at bounding box center [903, 216] width 12 height 12
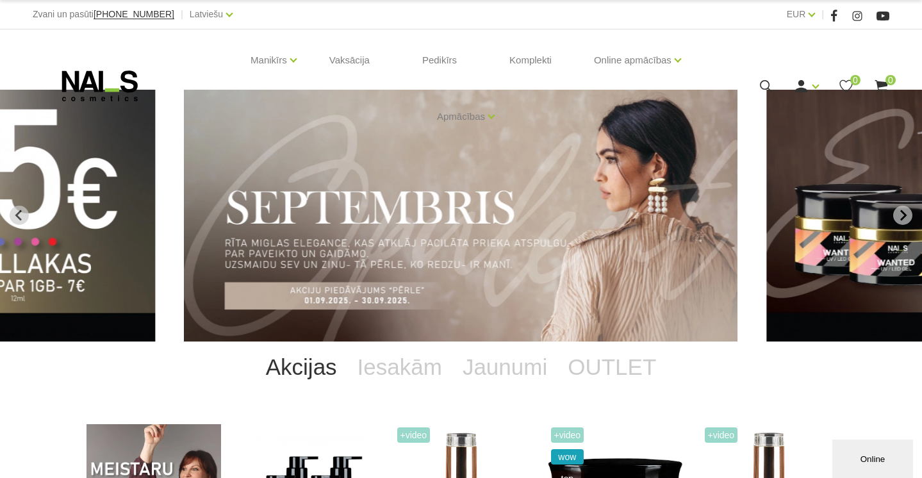
click at [420, 212] on img "3 of 13" at bounding box center [461, 216] width 553 height 252
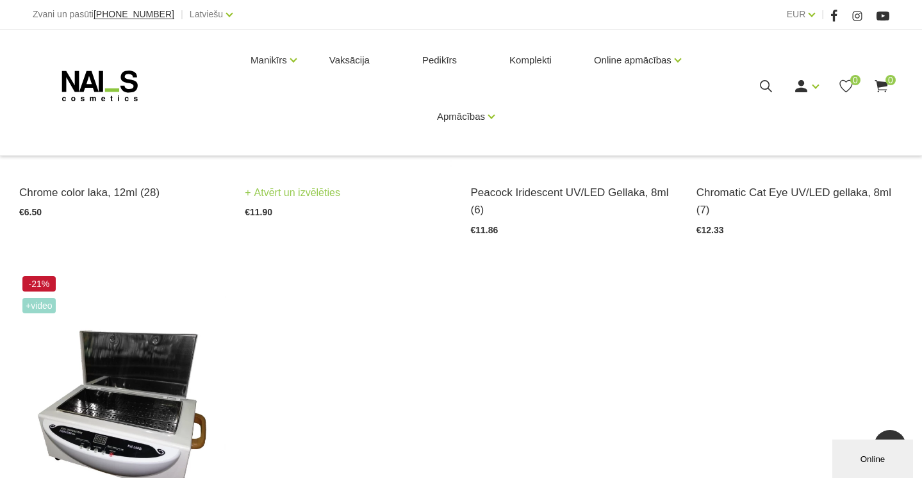
scroll to position [1246, 0]
